Goal: Information Seeking & Learning: Check status

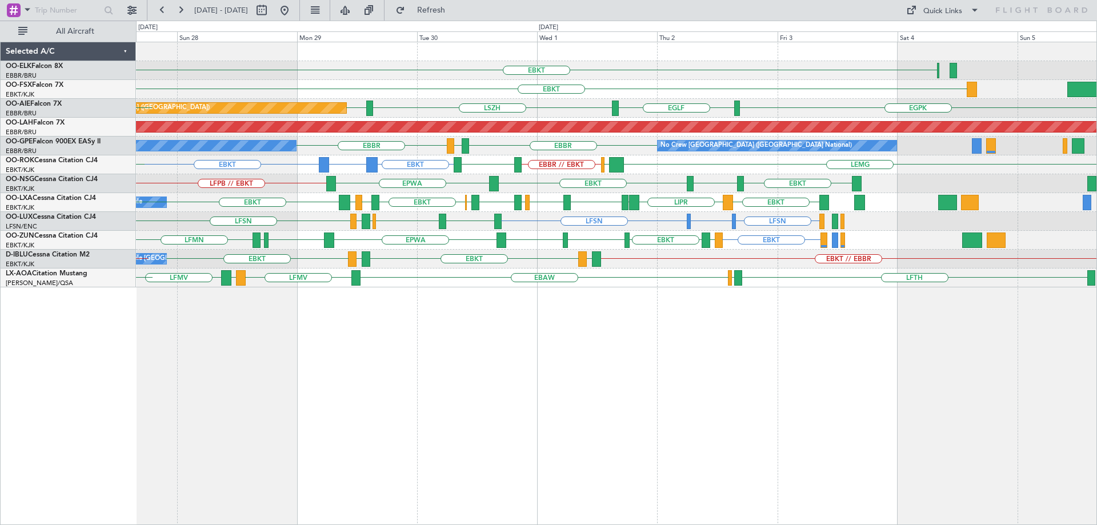
click at [464, 194] on div "EBKT Planned Maint Kortrijk-Wevelgem EBKT Planned Maint Kortrijk-Wevelgem EBKT …" at bounding box center [616, 164] width 960 height 245
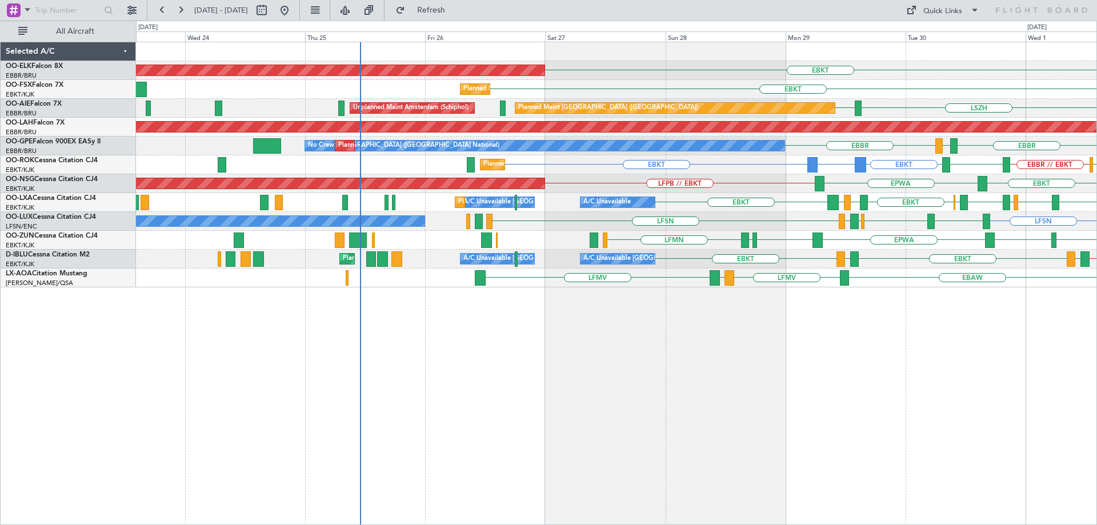
click at [817, 257] on div "EBKT Planned Maint Kortrijk-Wevelgem EBKT Planned Maint Kortrijk-Wevelgem LSZH …" at bounding box center [616, 164] width 960 height 245
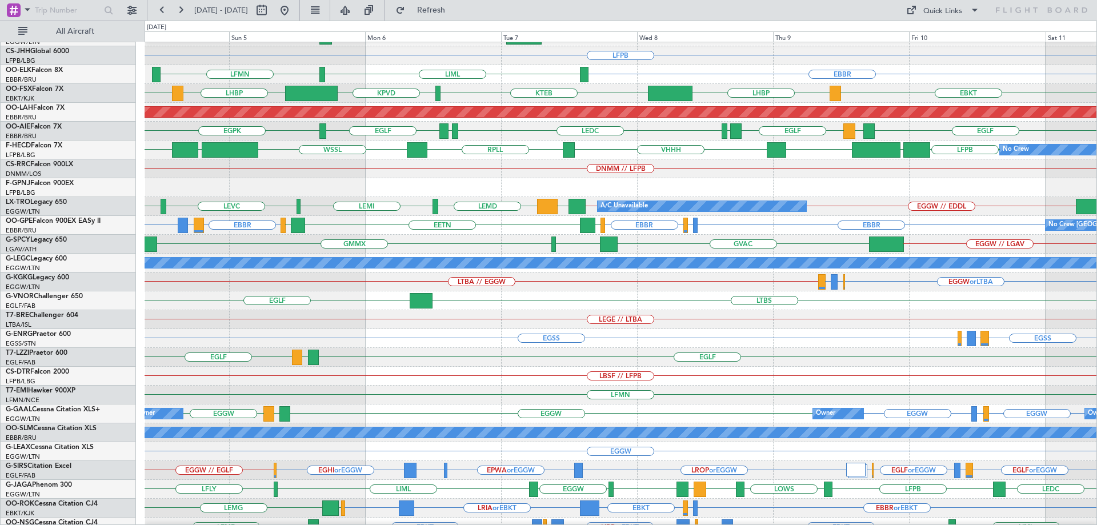
click at [314, 243] on div "EGGW // LGAV [GEOGRAPHIC_DATA] GMAD GMMX" at bounding box center [621, 244] width 952 height 19
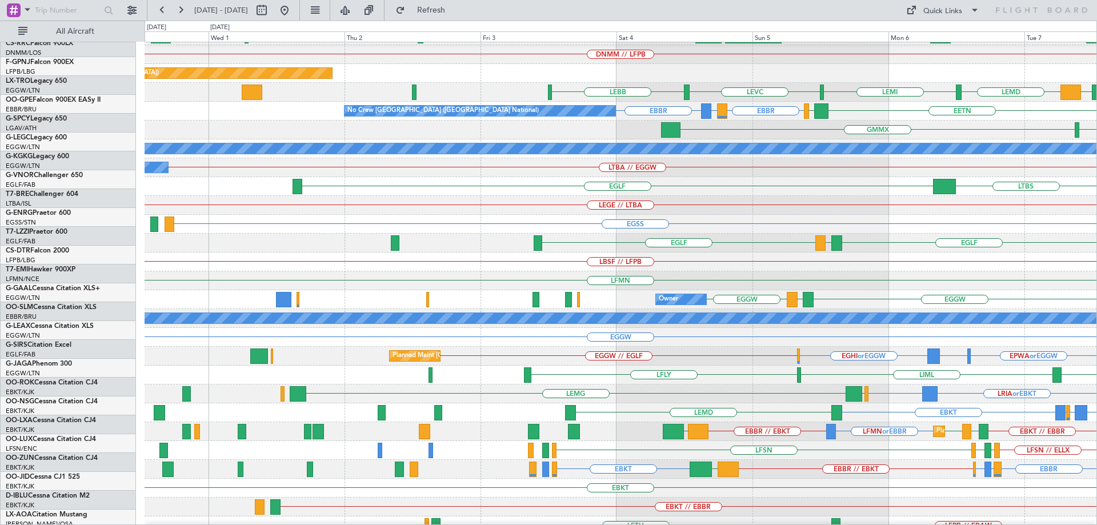
click at [848, 205] on div "LEGE // LTBA" at bounding box center [621, 205] width 952 height 19
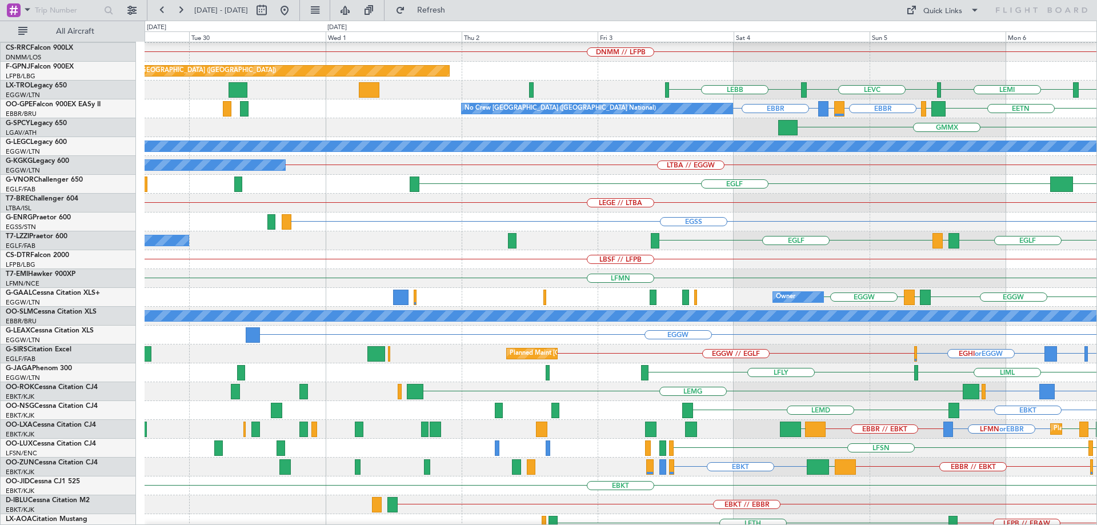
click at [566, 265] on div "LBSF // LFPB" at bounding box center [621, 259] width 952 height 19
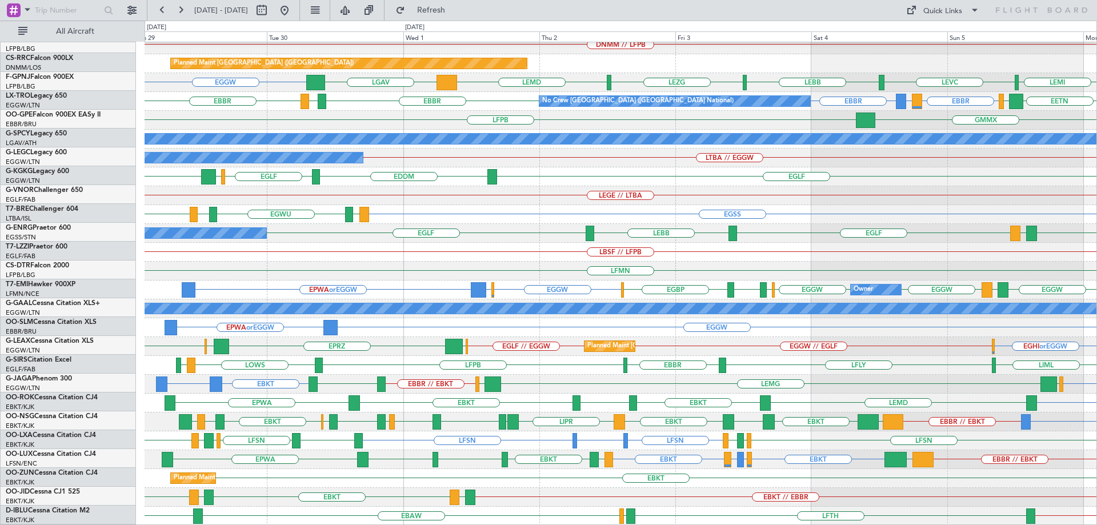
scroll to position [177, 0]
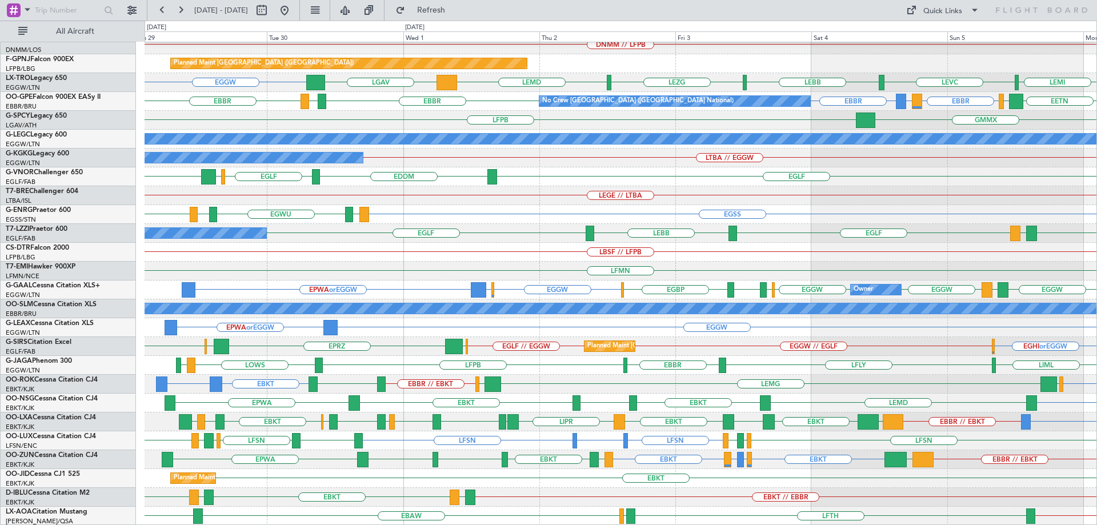
click at [458, 218] on div "No Crew WSSL HEGN LFPB LFPB [GEOGRAPHIC_DATA] [GEOGRAPHIC_DATA] [GEOGRAPHIC_DAT…" at bounding box center [621, 196] width 952 height 660
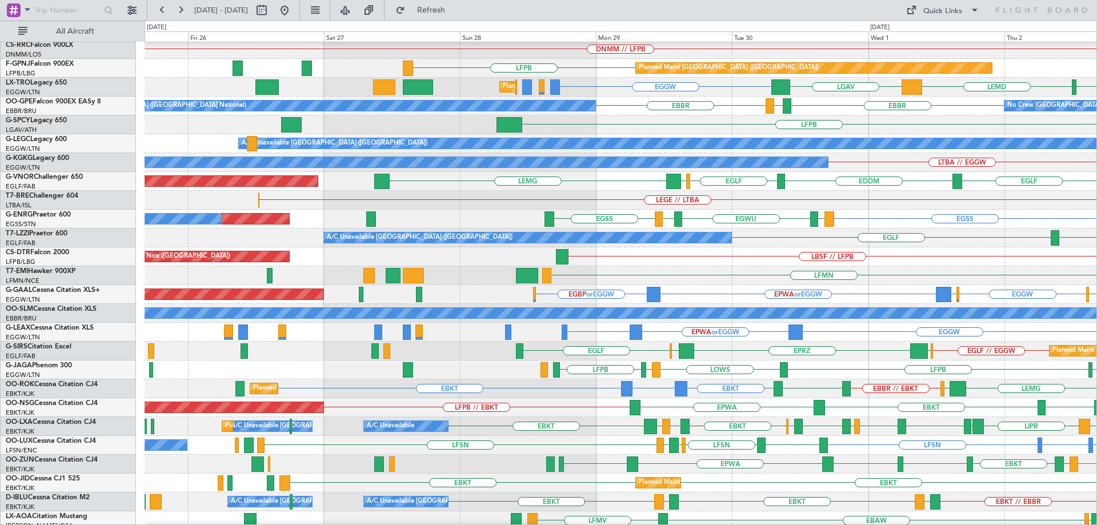
click at [795, 366] on div "EBBR LFPB LOWS EGGW LFPB Planned Maint [GEOGRAPHIC_DATA] ([GEOGRAPHIC_DATA]) LF…" at bounding box center [621, 370] width 952 height 19
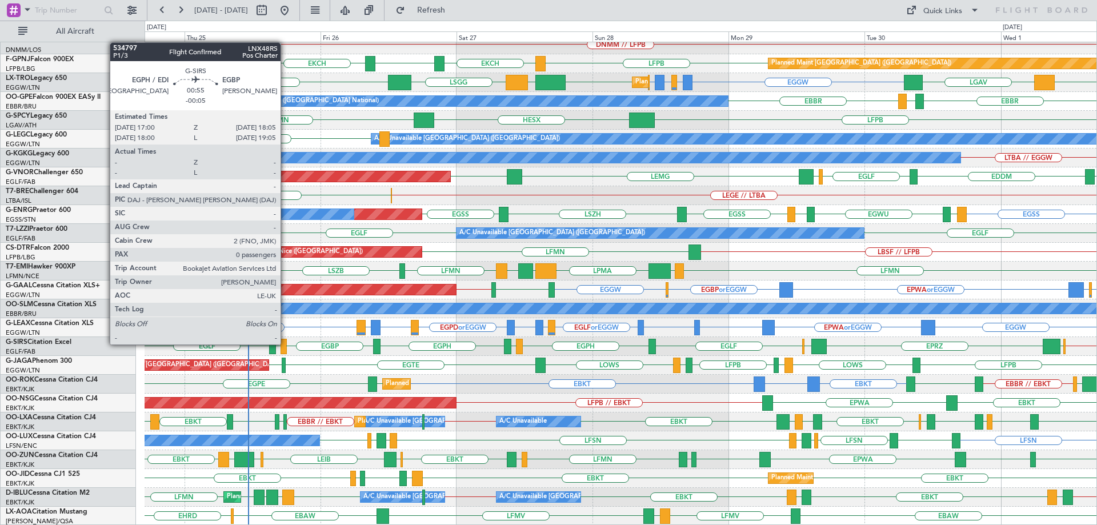
click at [286, 343] on div at bounding box center [284, 346] width 6 height 15
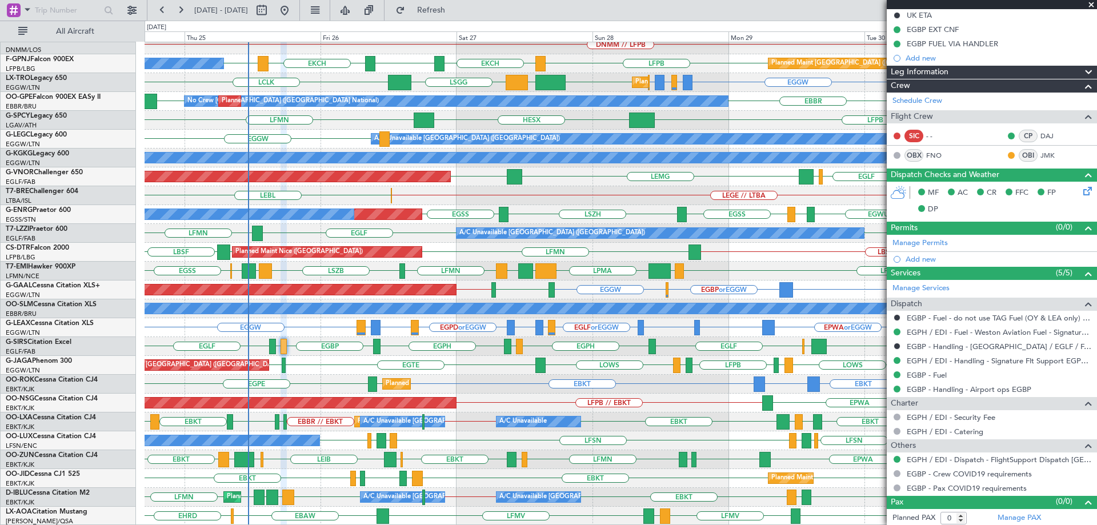
scroll to position [134, 0]
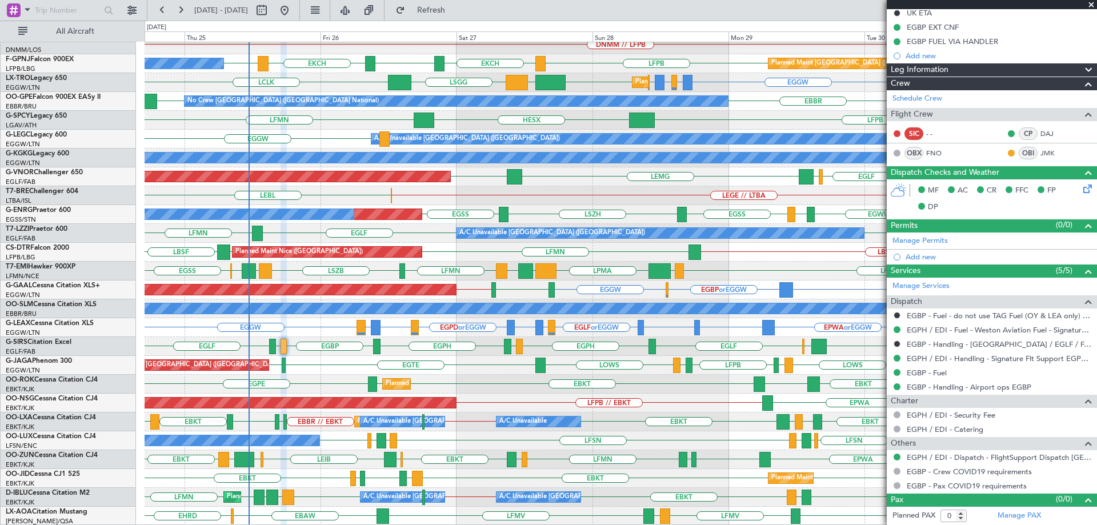
click at [1093, 3] on span at bounding box center [1091, 5] width 11 height 10
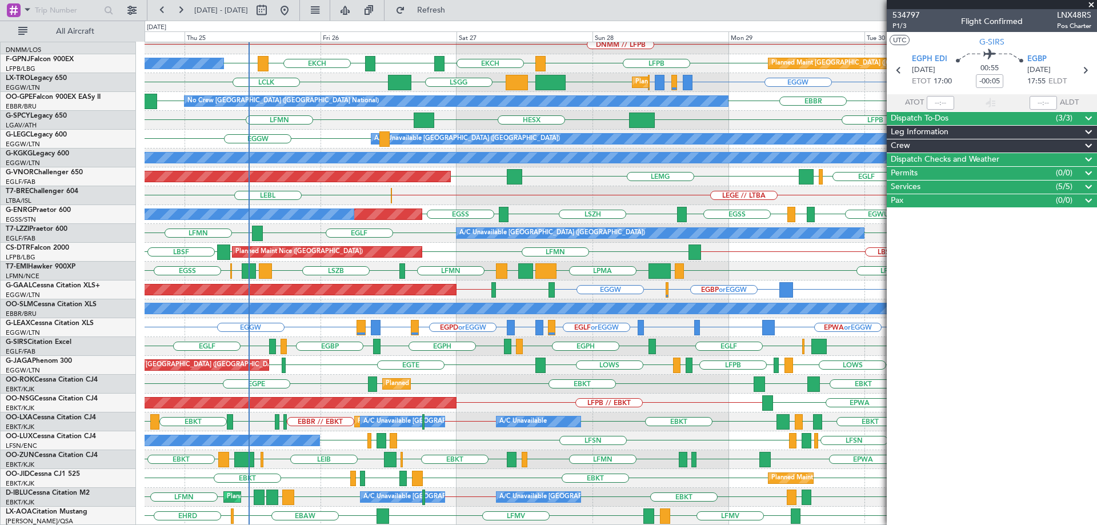
scroll to position [0, 0]
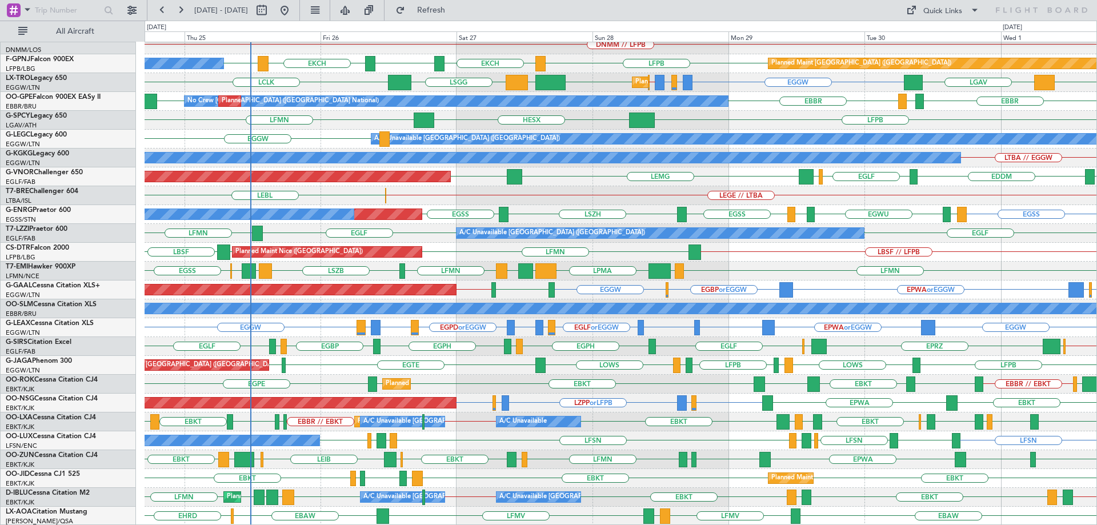
click at [728, 401] on div "No Crew Planned Maint [GEOGRAPHIC_DATA] ([GEOGRAPHIC_DATA]) No Crew [GEOGRAPHIC…" at bounding box center [621, 196] width 952 height 660
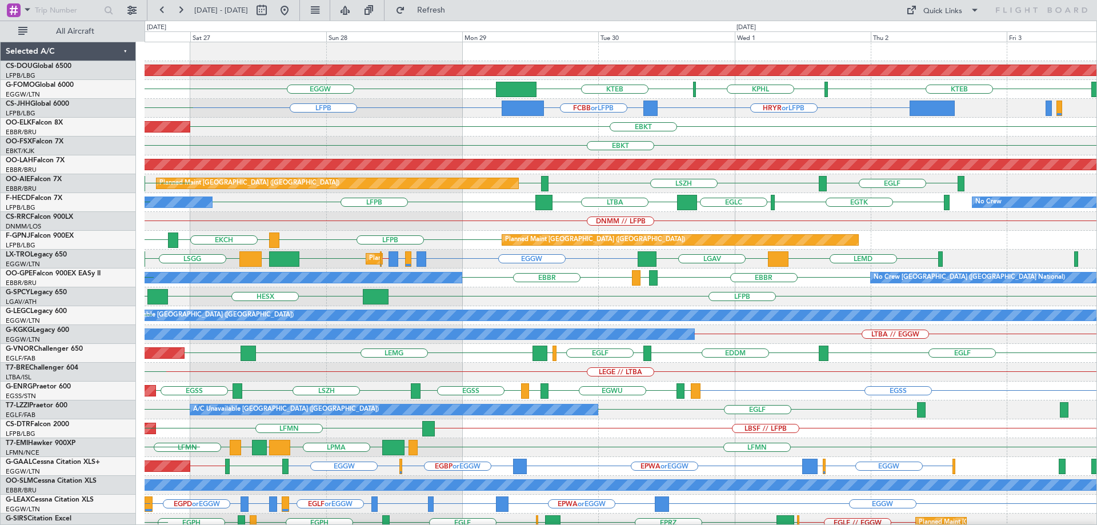
click at [656, 263] on div "Planned Maint London ([GEOGRAPHIC_DATA]) KTEB KPHL KTEB EGGW HRYR or LFPB FCBB …" at bounding box center [621, 372] width 952 height 660
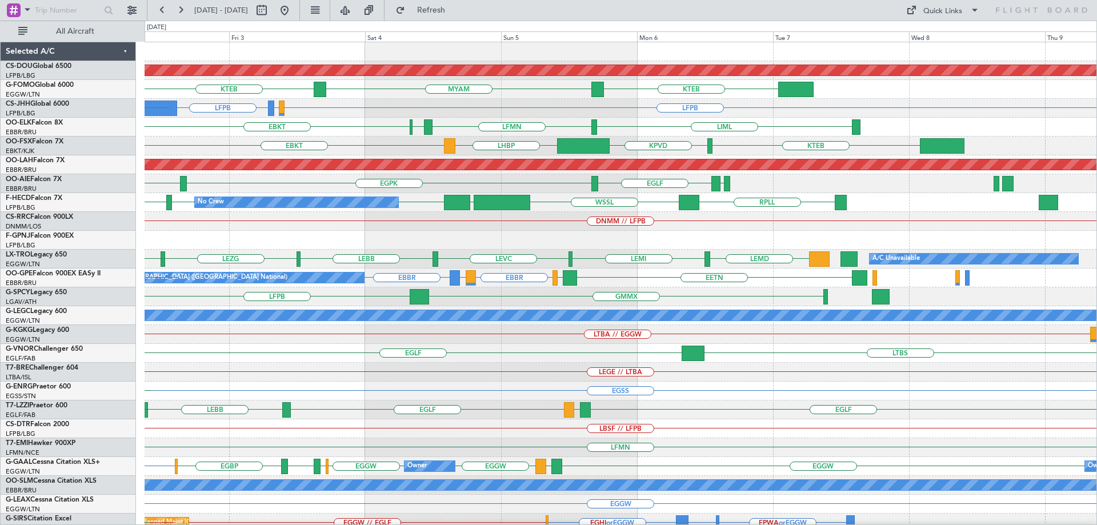
click at [285, 263] on div "Planned Maint London ([GEOGRAPHIC_DATA]) KTEB MYAM KTEB KPHL KTEB LFPB EGGW or …" at bounding box center [621, 372] width 952 height 660
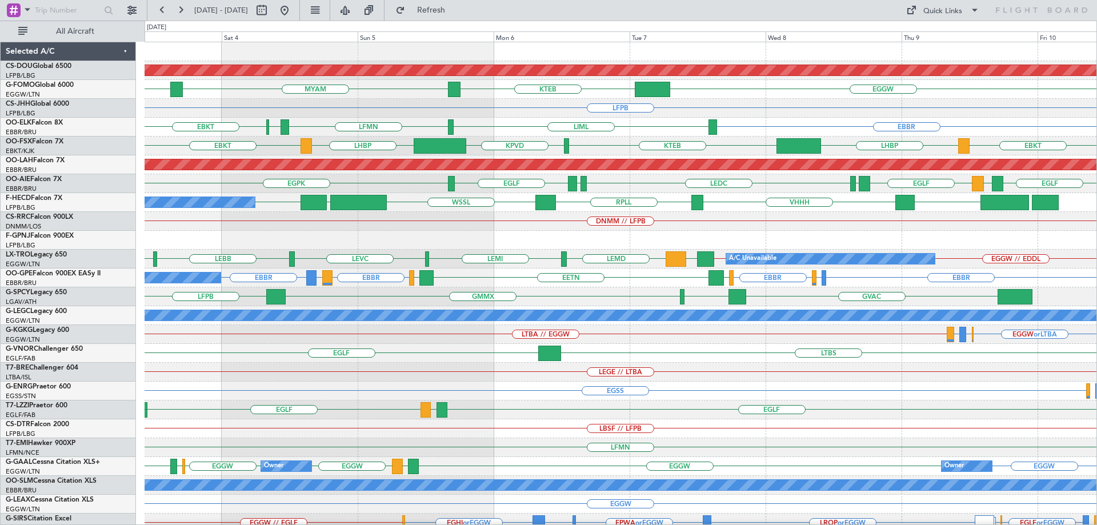
click at [789, 214] on div "Planned Maint London ([GEOGRAPHIC_DATA]) EGGW KTEB MYAM KTEB LFPB LFPB EGGW or …" at bounding box center [621, 372] width 952 height 660
click at [560, 404] on div "Planned Maint London ([GEOGRAPHIC_DATA]) EGGW KTEB MYAM KTEB LFPB [GEOGRAPHIC_D…" at bounding box center [621, 372] width 952 height 660
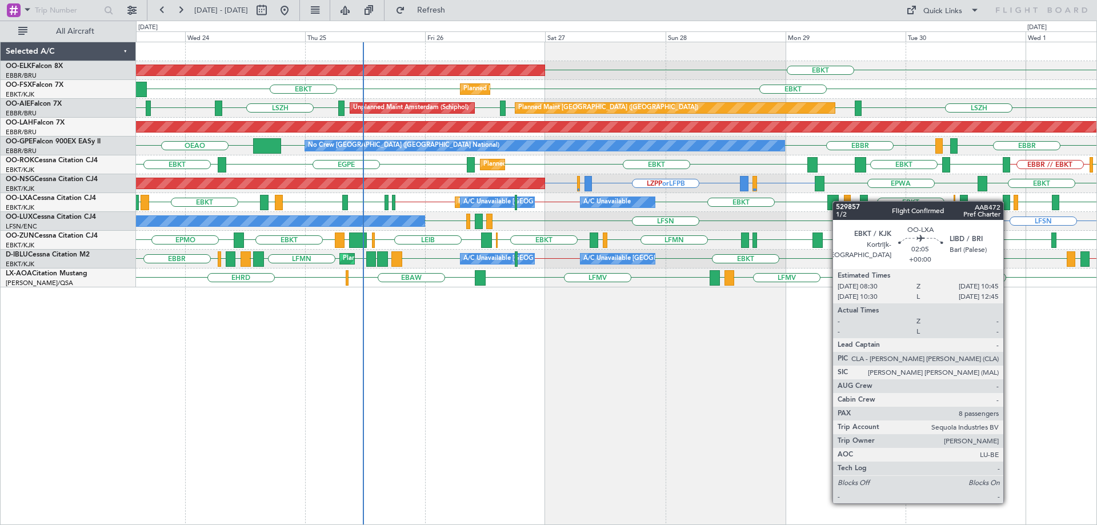
click at [755, 212] on div "EBKT Planned Maint [GEOGRAPHIC_DATA]-[GEOGRAPHIC_DATA] EBKT EBKT Planned Maint …" at bounding box center [616, 164] width 960 height 245
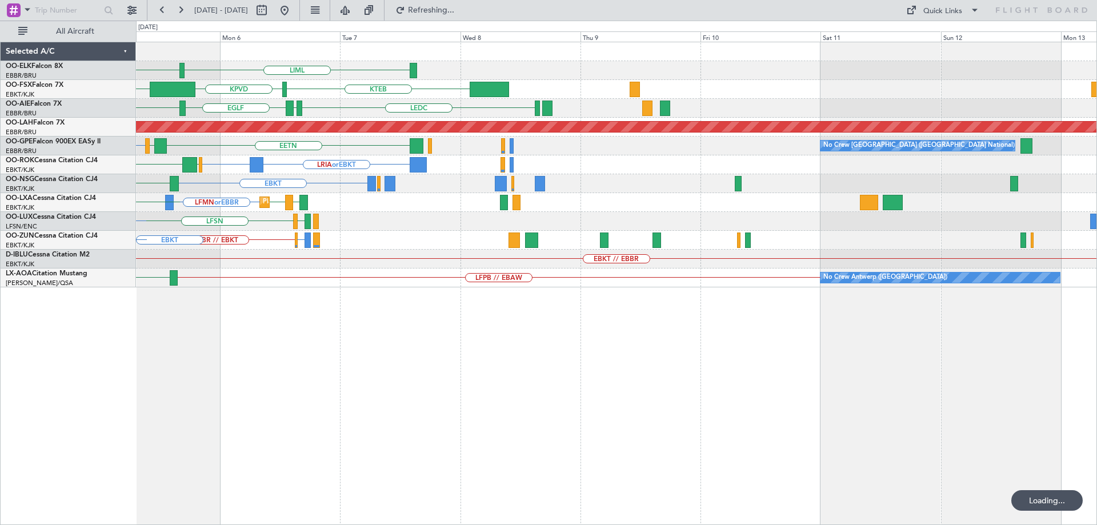
click at [909, 209] on div "Planned Maint Kortrijk-[GEOGRAPHIC_DATA] LFMN or EBBR LIPR EBKT EBBR // EBKT LG…" at bounding box center [616, 202] width 960 height 19
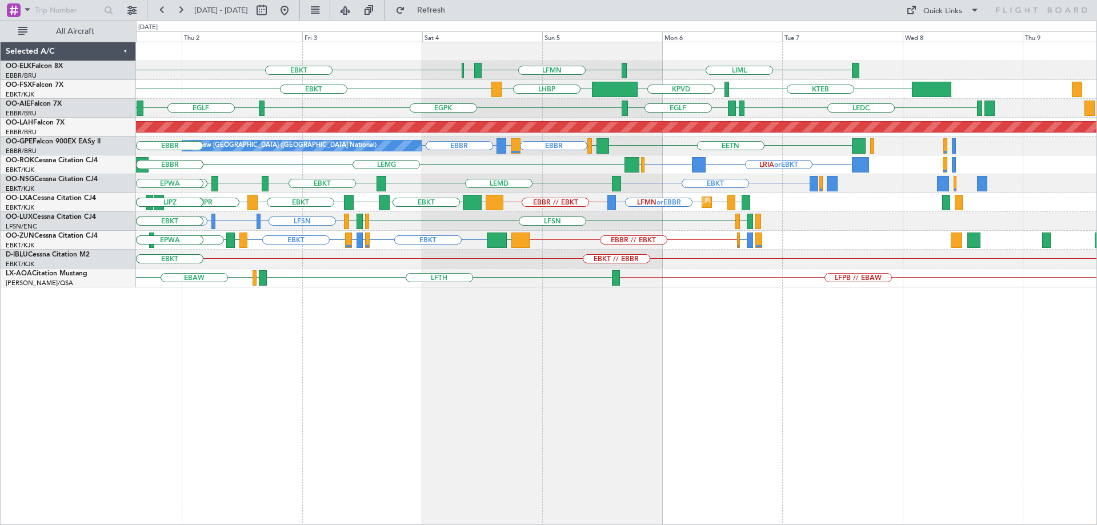
click at [741, 202] on div "Planned Maint Kortrijk-[GEOGRAPHIC_DATA] LFMN or EBBR EBBR // EBKT LIPR LIPR EB…" at bounding box center [616, 202] width 960 height 19
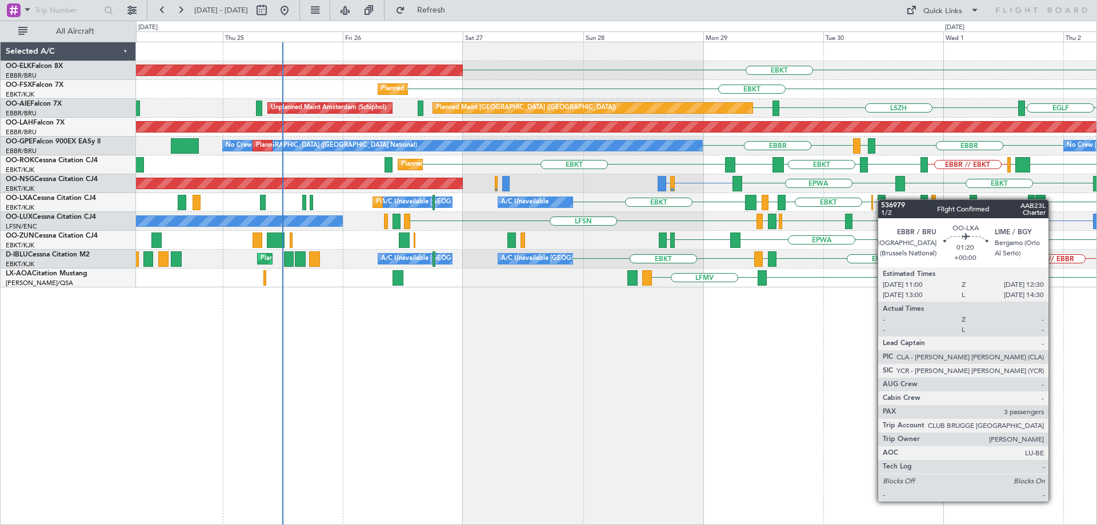
click at [883, 199] on div at bounding box center [882, 202] width 8 height 15
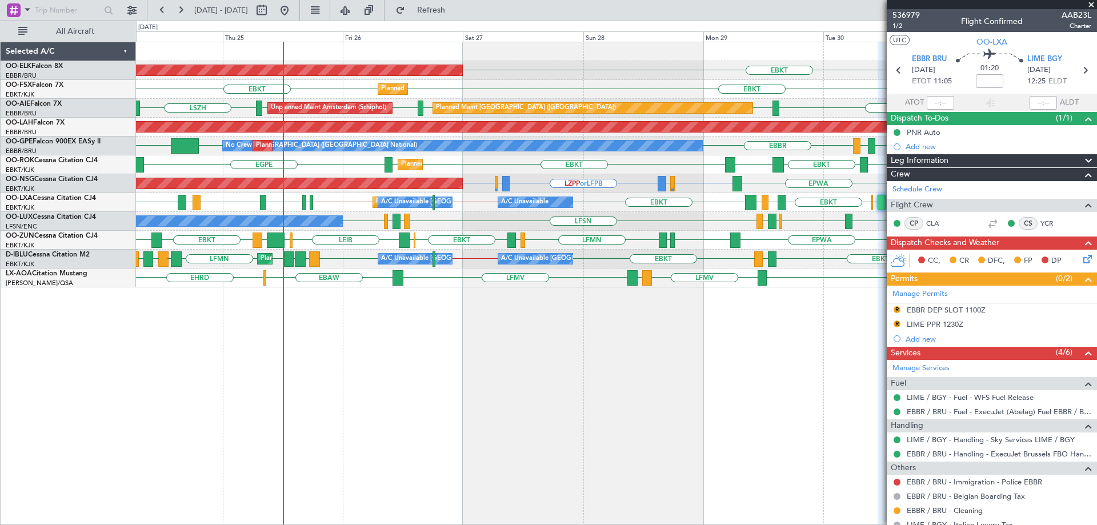
drag, startPoint x: 1090, startPoint y: 4, endPoint x: 1096, endPoint y: 14, distance: 11.6
click at [1090, 4] on span at bounding box center [1091, 5] width 11 height 10
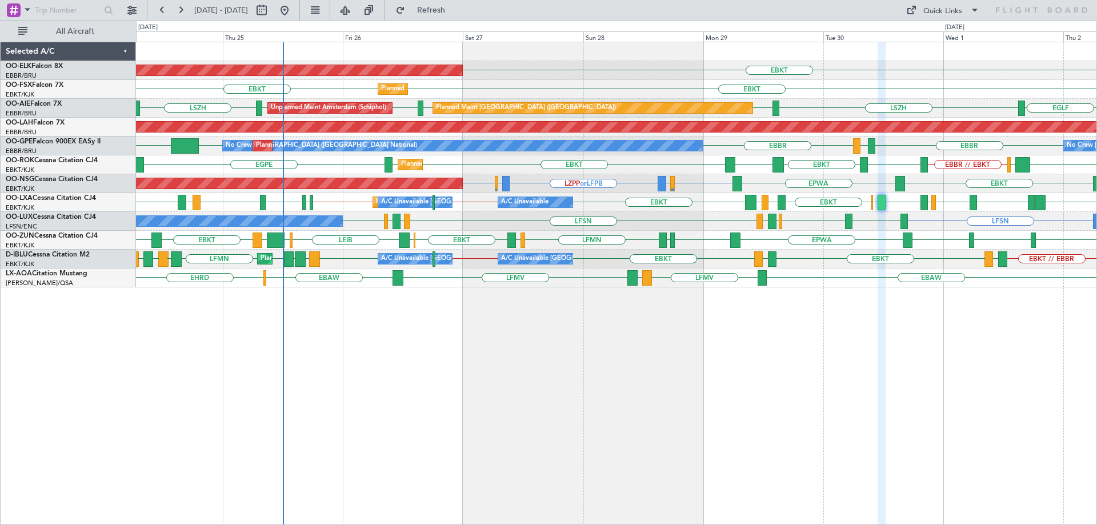
type input "0"
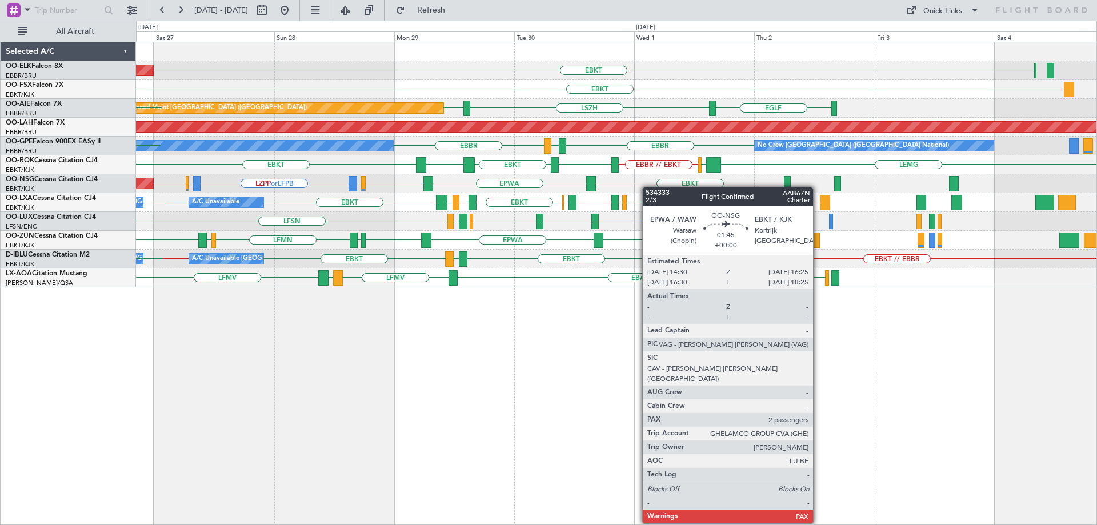
click at [582, 191] on div "EBKT or LFPB ELLX or LFPB LZPP or LFPB ELLX or LFPB LFPB EBKT EPWA Planned Main…" at bounding box center [616, 183] width 960 height 19
